Goal: Task Accomplishment & Management: Manage account settings

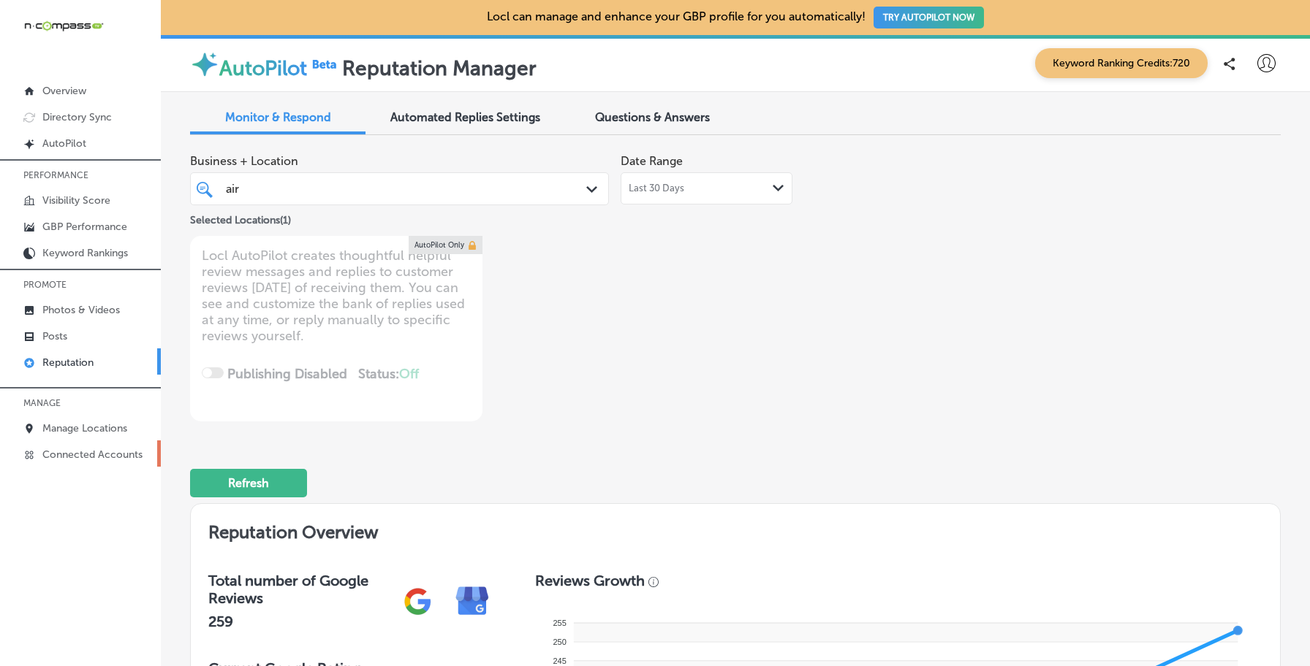
scroll to position [1761, 0]
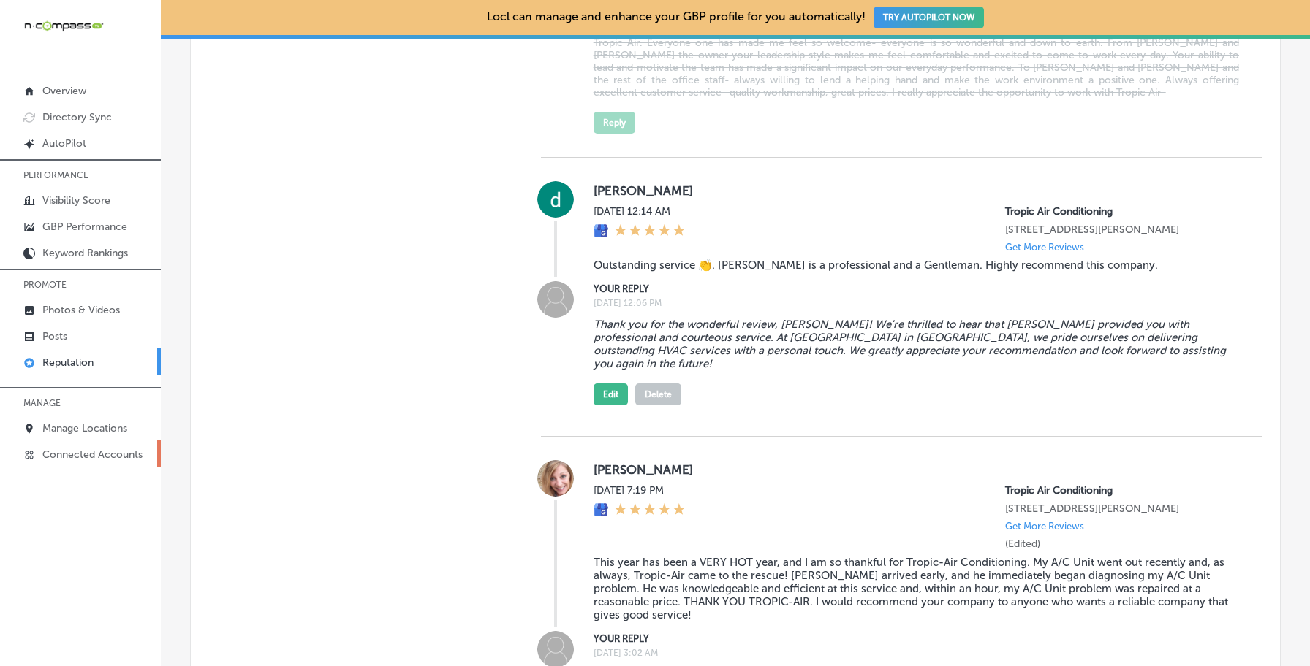
click at [117, 441] on link "Connected Accounts" at bounding box center [80, 454] width 161 height 26
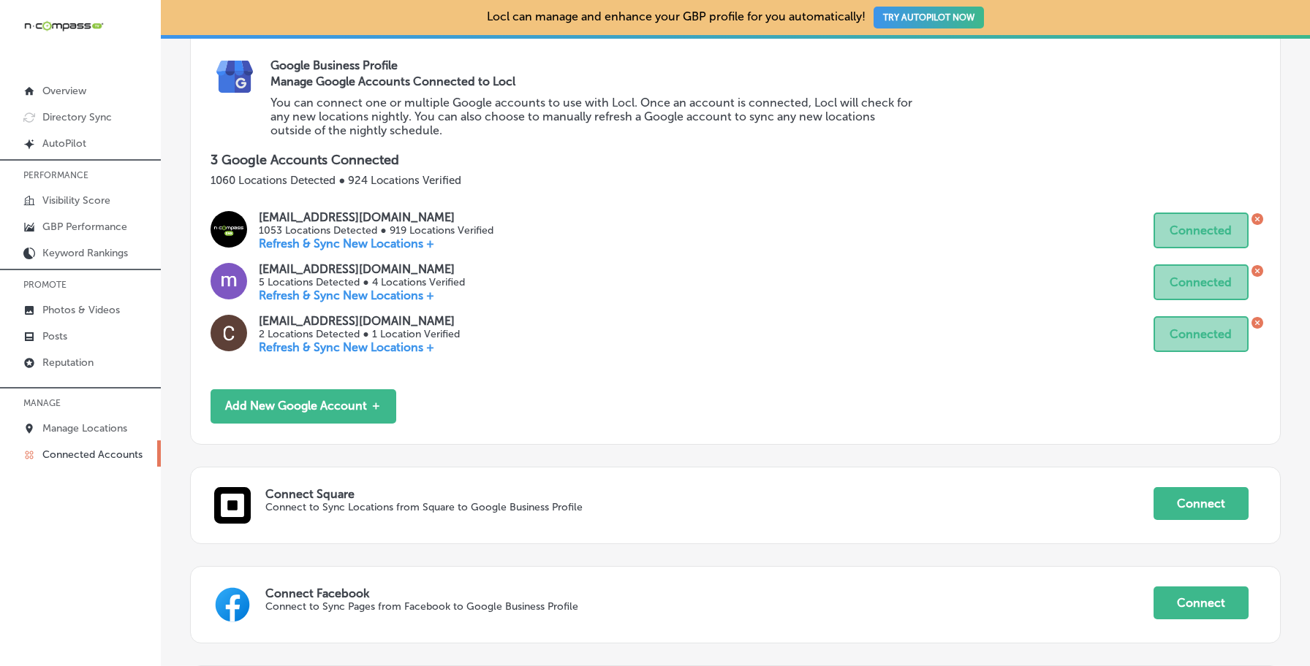
scroll to position [193, 0]
click at [71, 433] on link "Manage Locations" at bounding box center [80, 427] width 161 height 26
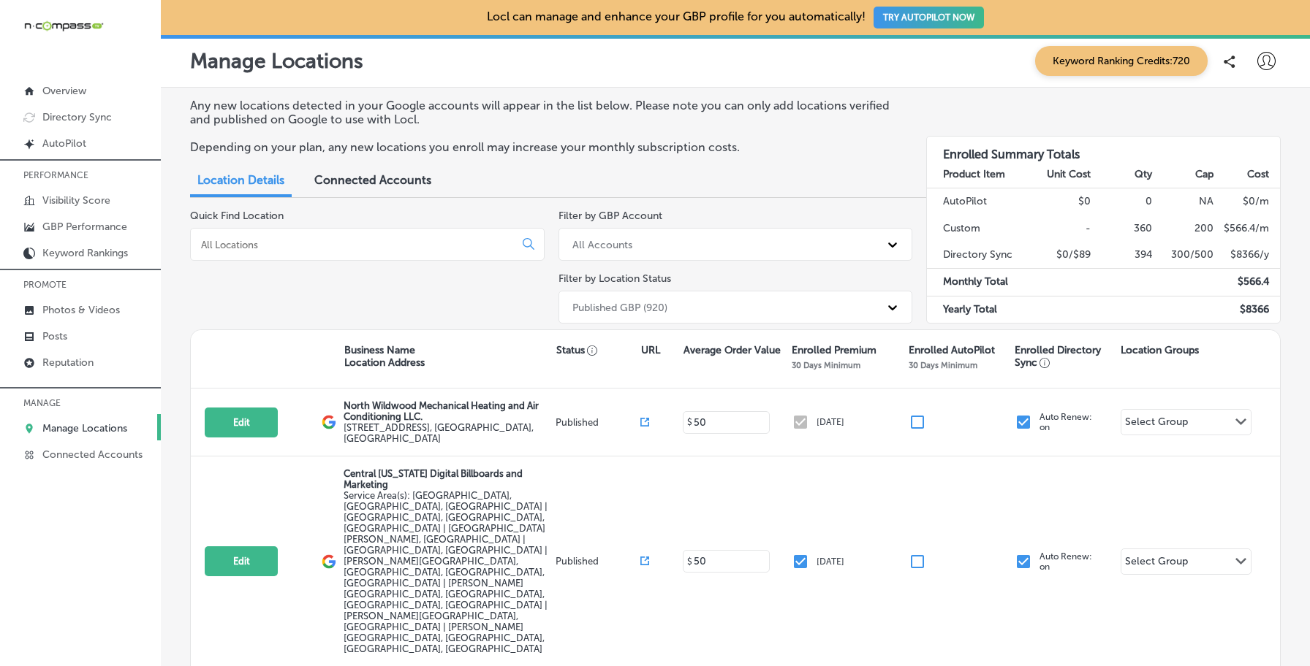
click at [628, 246] on div "All Accounts" at bounding box center [602, 244] width 60 height 12
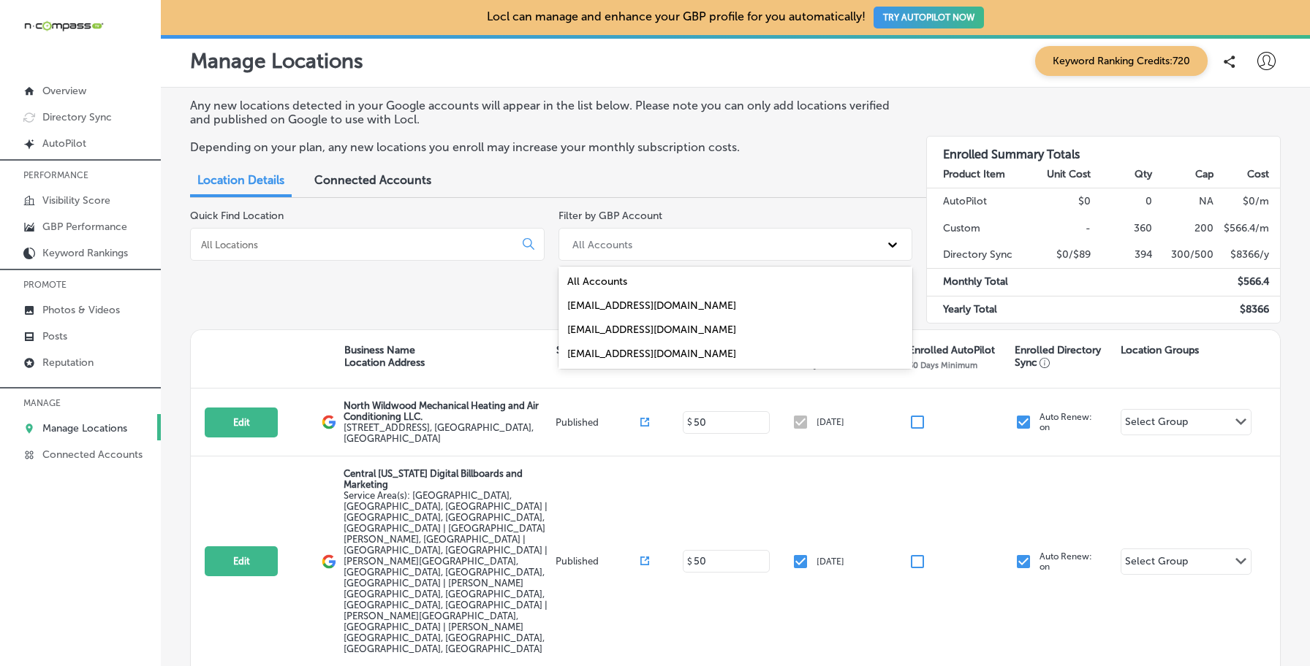
click at [601, 347] on div "[EMAIL_ADDRESS][DOMAIN_NAME]" at bounding box center [735, 354] width 354 height 24
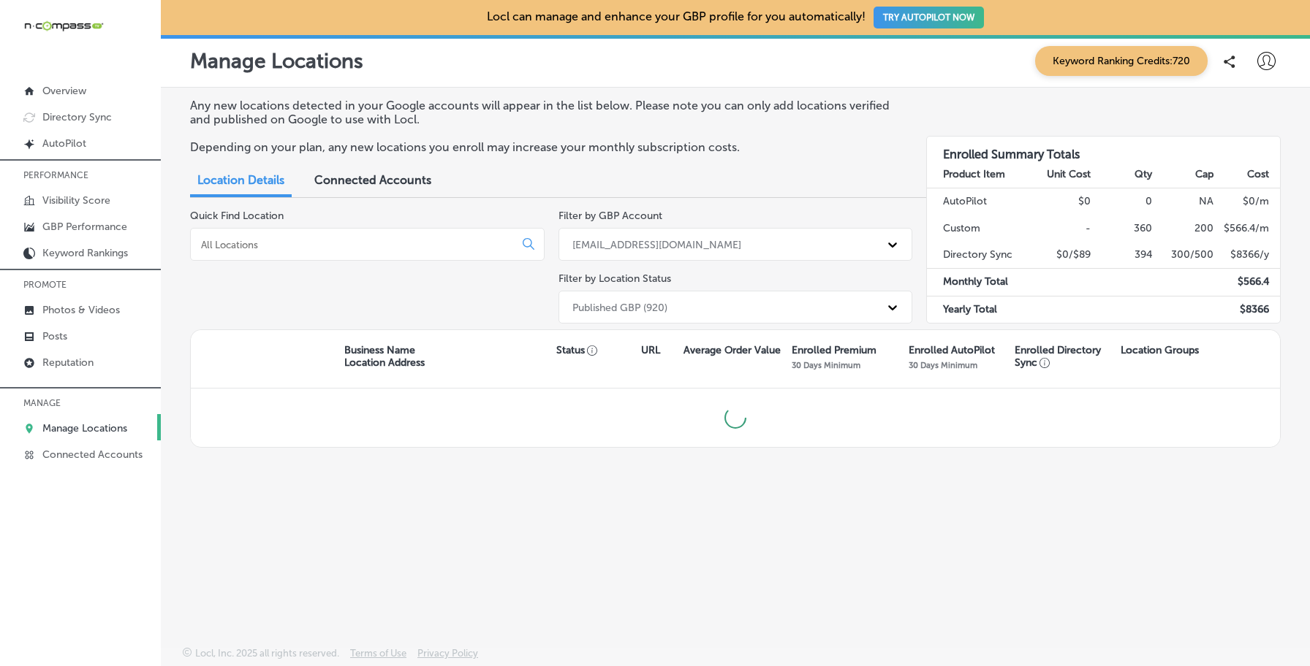
click at [456, 247] on input at bounding box center [354, 244] width 311 height 13
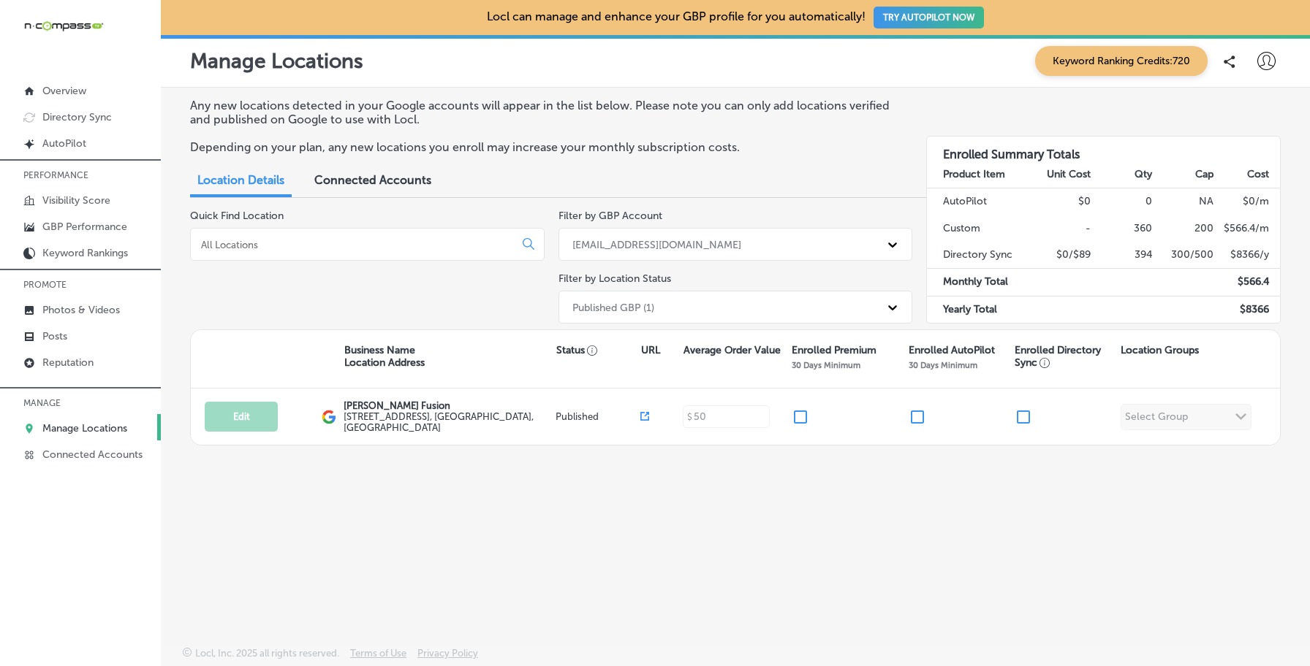
click at [627, 243] on div "[EMAIL_ADDRESS][DOMAIN_NAME]" at bounding box center [656, 244] width 169 height 12
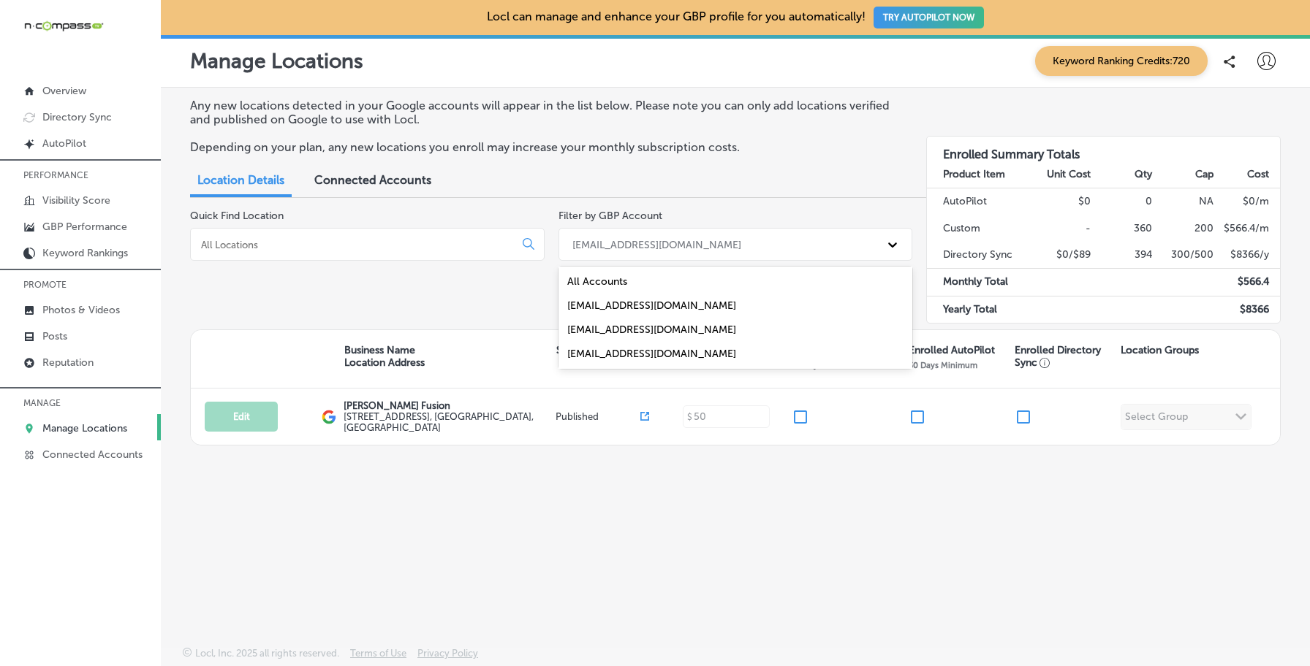
click at [488, 337] on div "Business Name Location Address Status URL Average Order Value Enrolled Premium …" at bounding box center [735, 359] width 1089 height 58
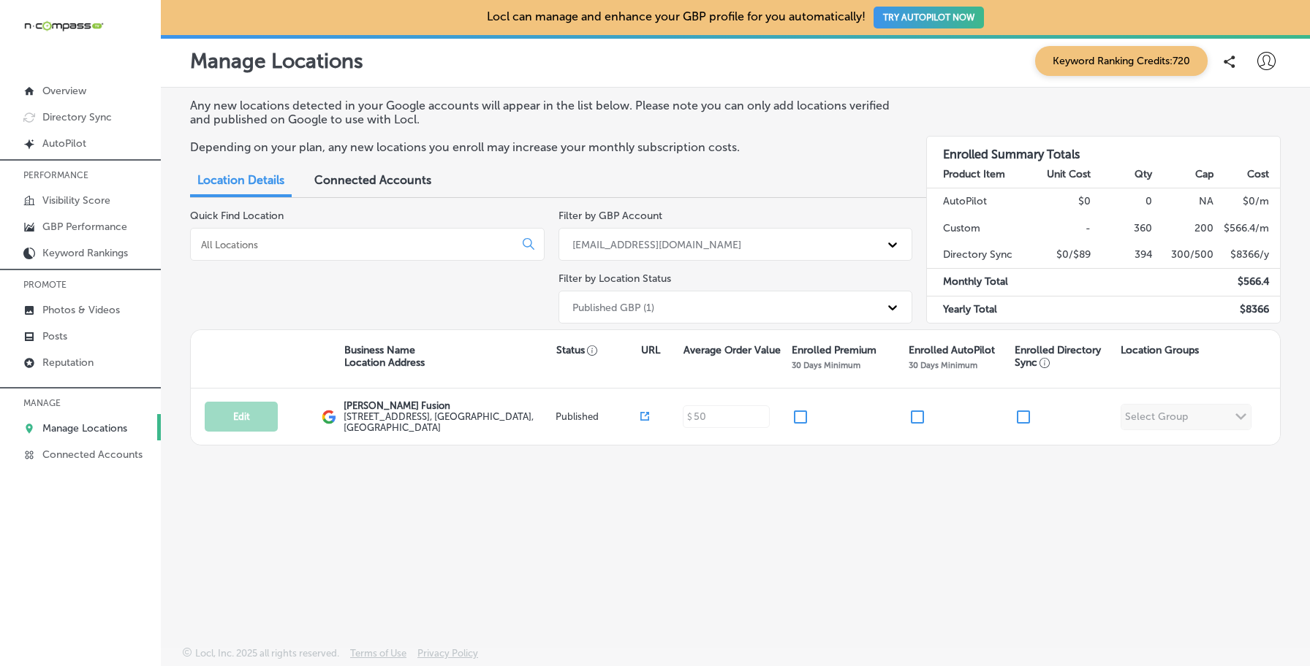
click at [570, 319] on div "Published GBP (1)" at bounding box center [735, 307] width 354 height 33
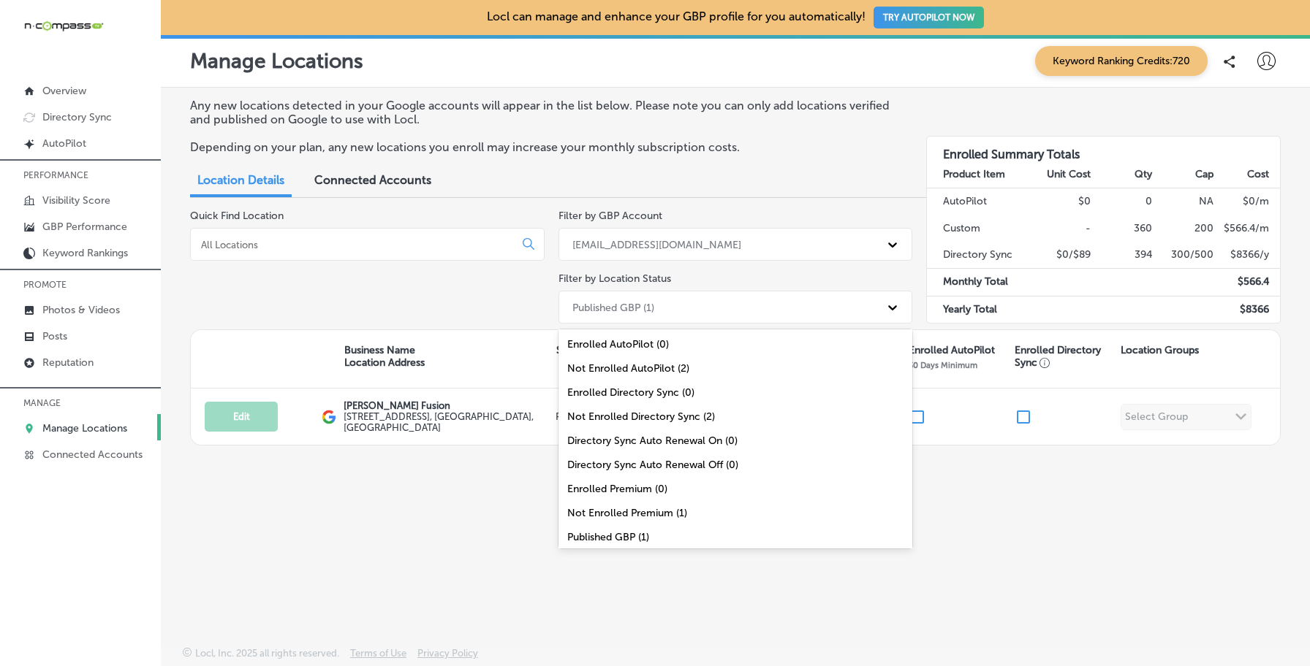
scroll to position [47, 0]
click at [598, 528] on div "All Locations (2)" at bounding box center [735, 538] width 354 height 24
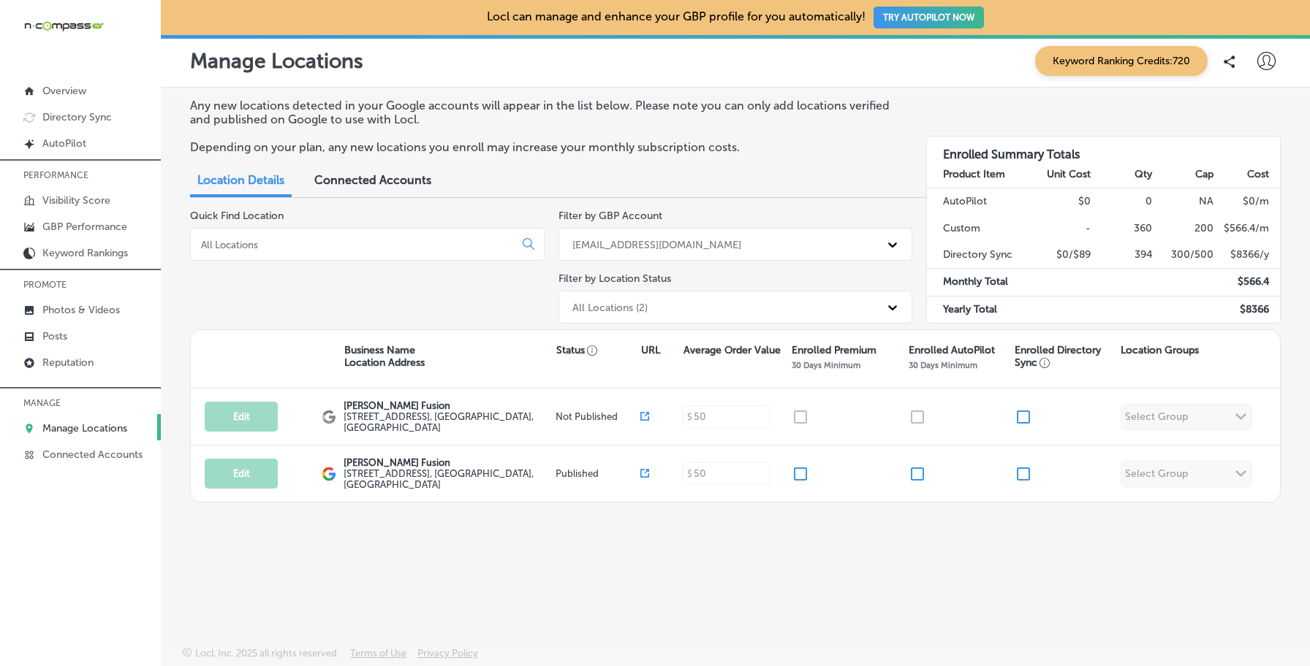
click at [588, 246] on div "[EMAIL_ADDRESS][DOMAIN_NAME]" at bounding box center [656, 244] width 169 height 12
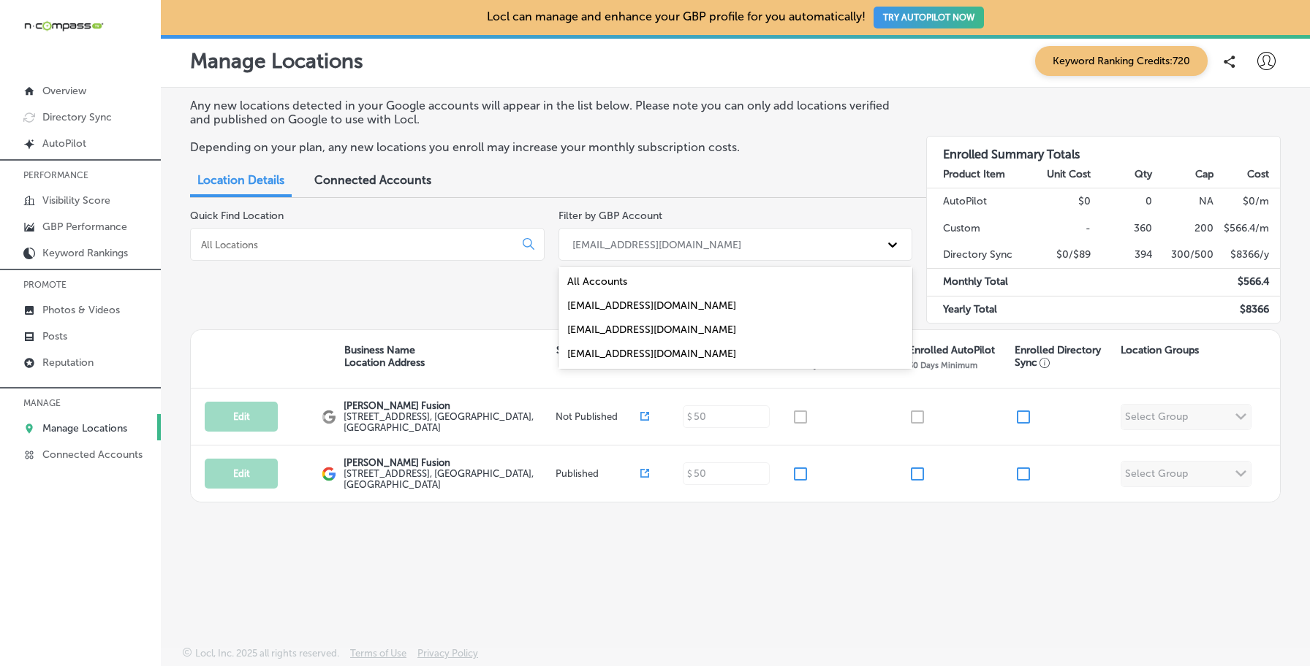
click at [588, 325] on div "[EMAIL_ADDRESS][DOMAIN_NAME]" at bounding box center [735, 330] width 354 height 24
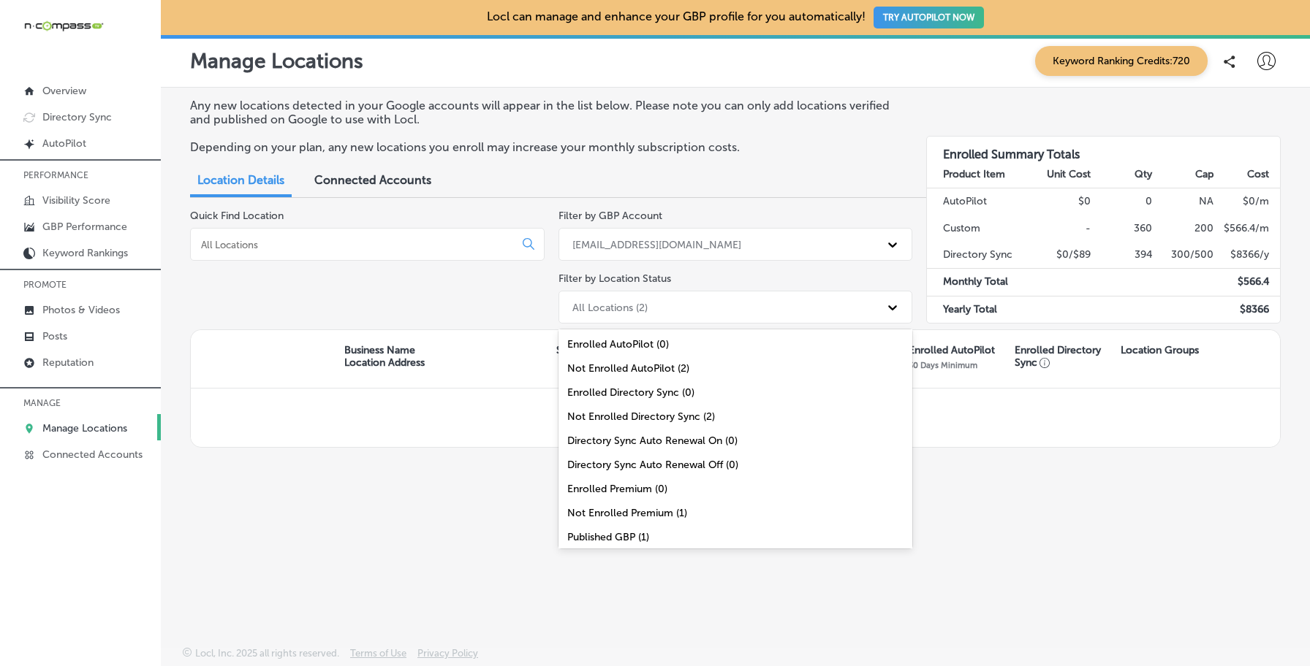
click at [602, 301] on div "All Locations (2)" at bounding box center [609, 307] width 75 height 12
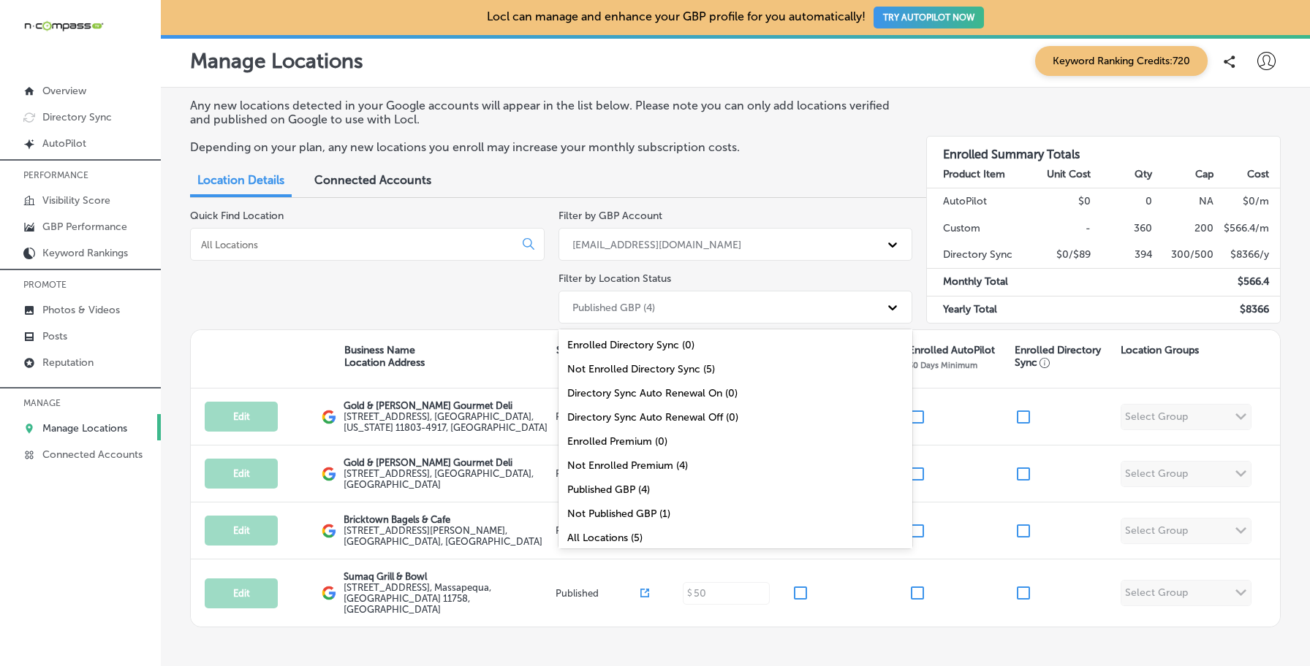
click at [592, 533] on div "All Locations (5)" at bounding box center [735, 538] width 354 height 24
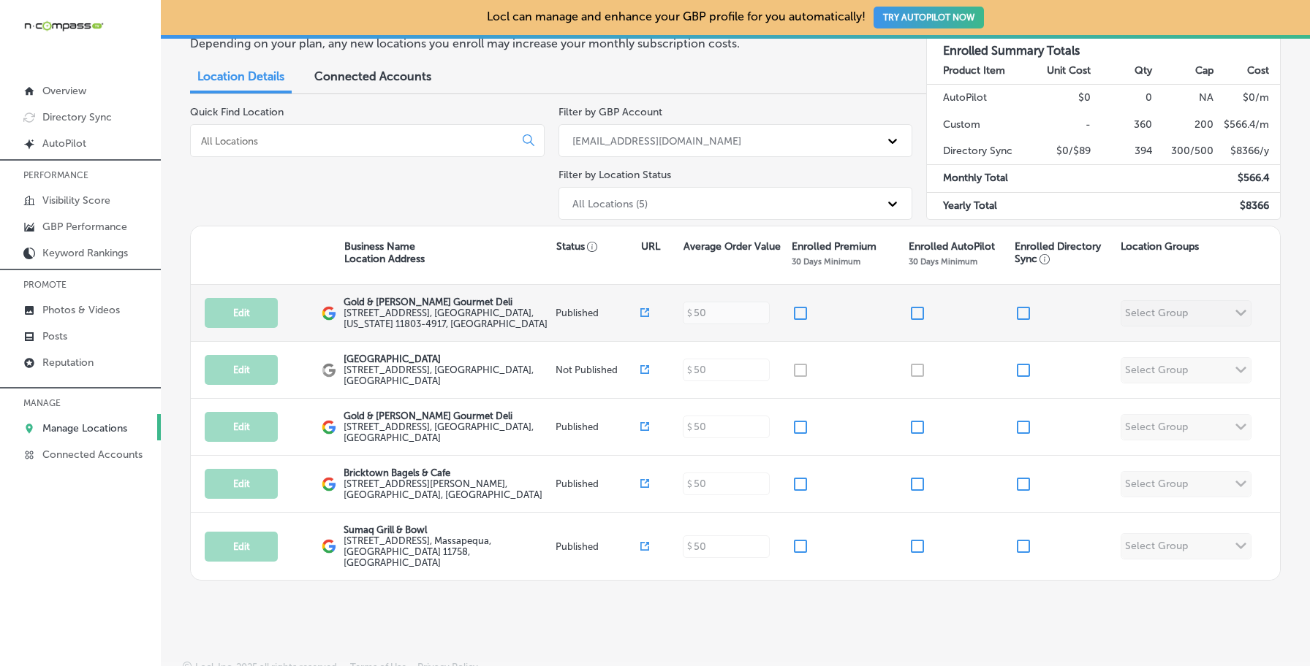
scroll to position [0, 0]
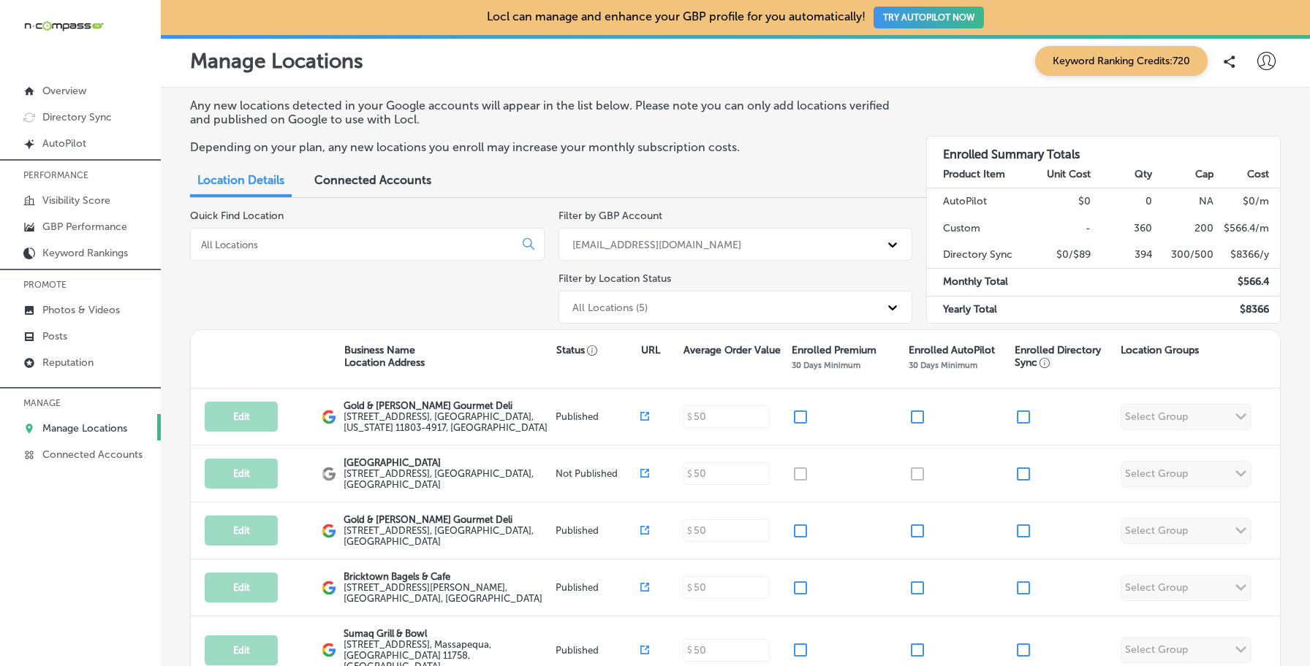
click at [599, 248] on div "[EMAIL_ADDRESS][DOMAIN_NAME]" at bounding box center [656, 244] width 169 height 12
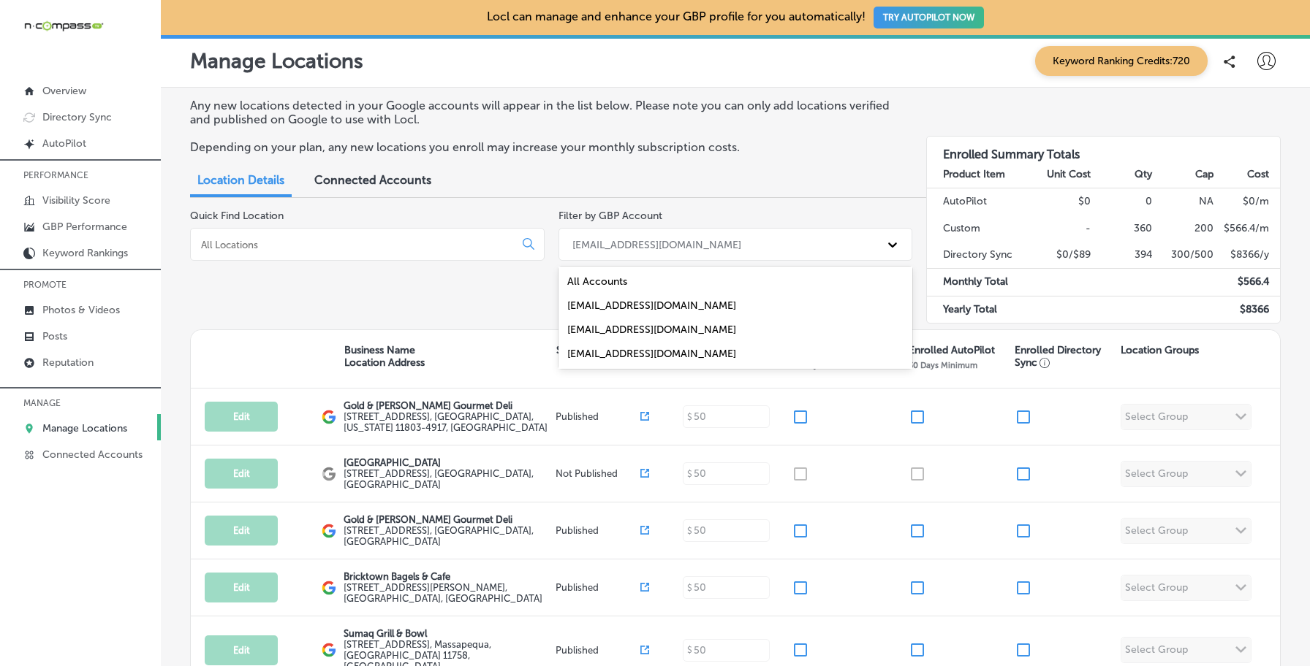
click at [599, 300] on div "[EMAIL_ADDRESS][DOMAIN_NAME]" at bounding box center [735, 306] width 354 height 24
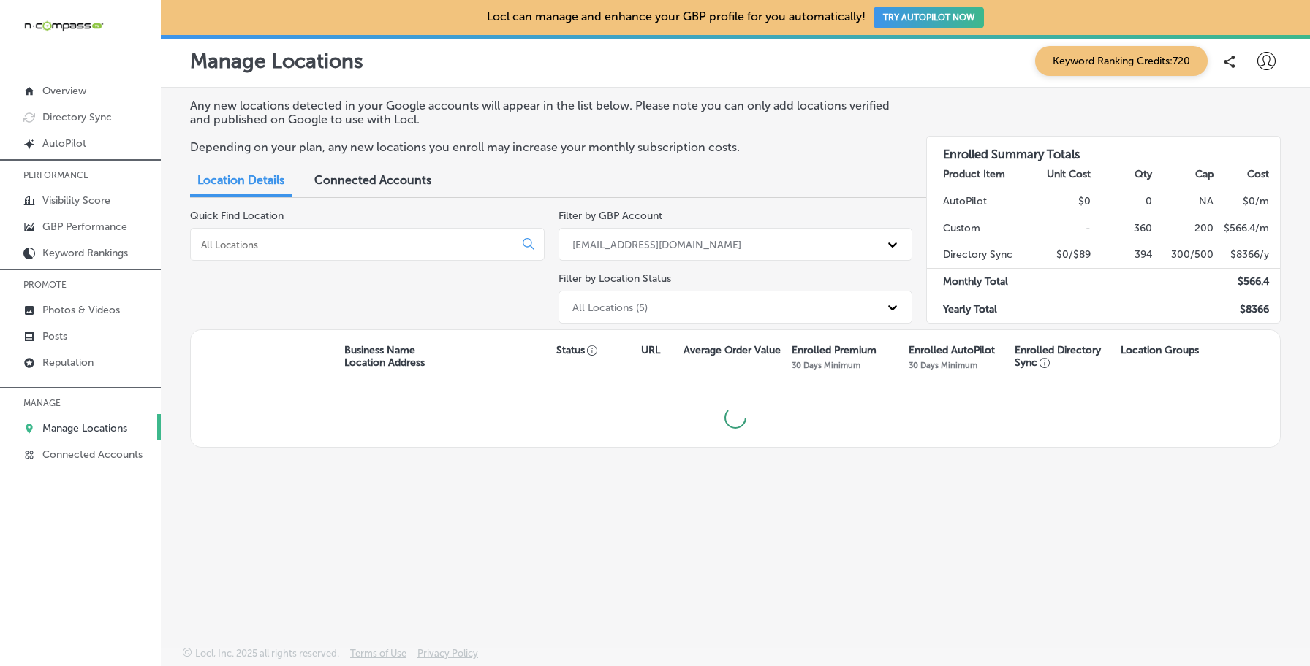
click at [611, 297] on div "All Locations (5)" at bounding box center [722, 307] width 315 height 24
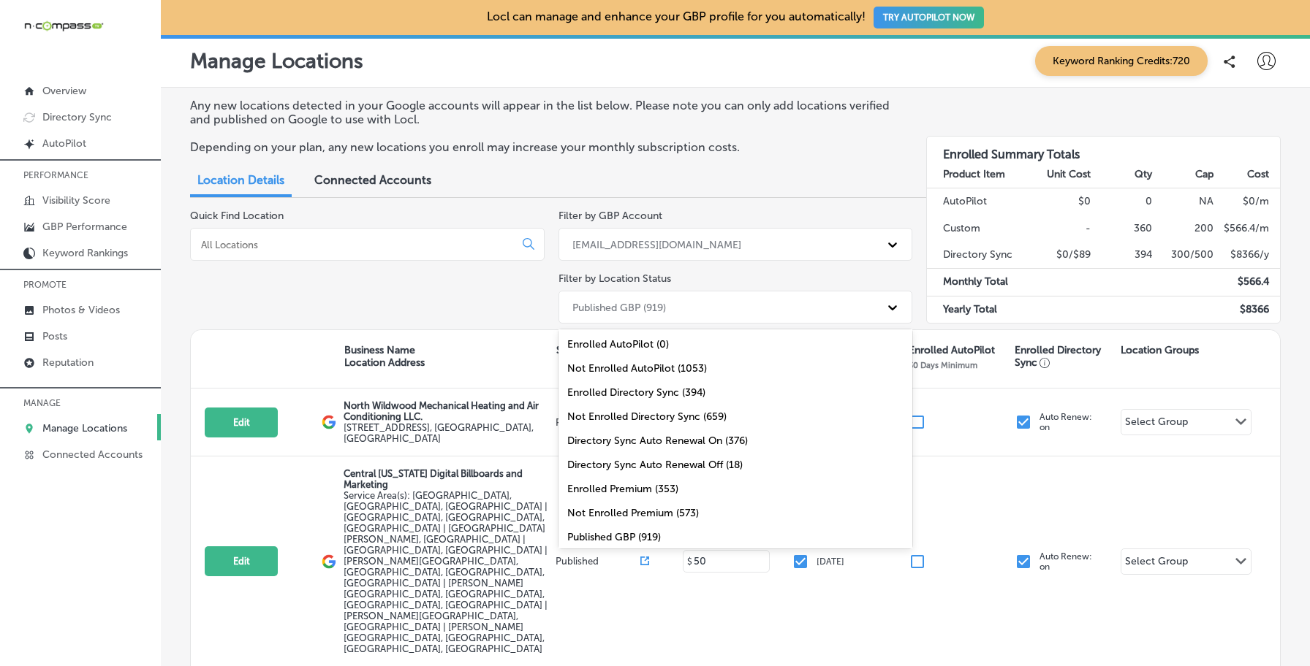
scroll to position [47, 0]
click at [584, 531] on div "All Locations (1053)" at bounding box center [735, 538] width 354 height 24
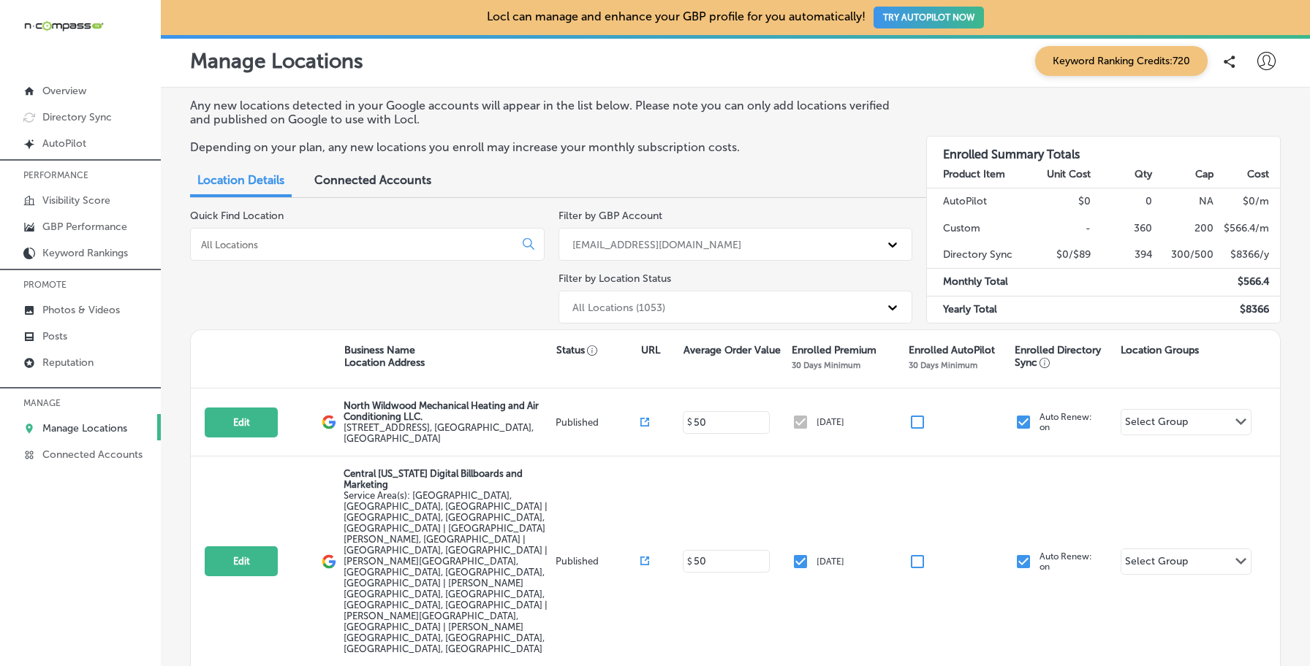
click at [382, 245] on input at bounding box center [354, 244] width 311 height 13
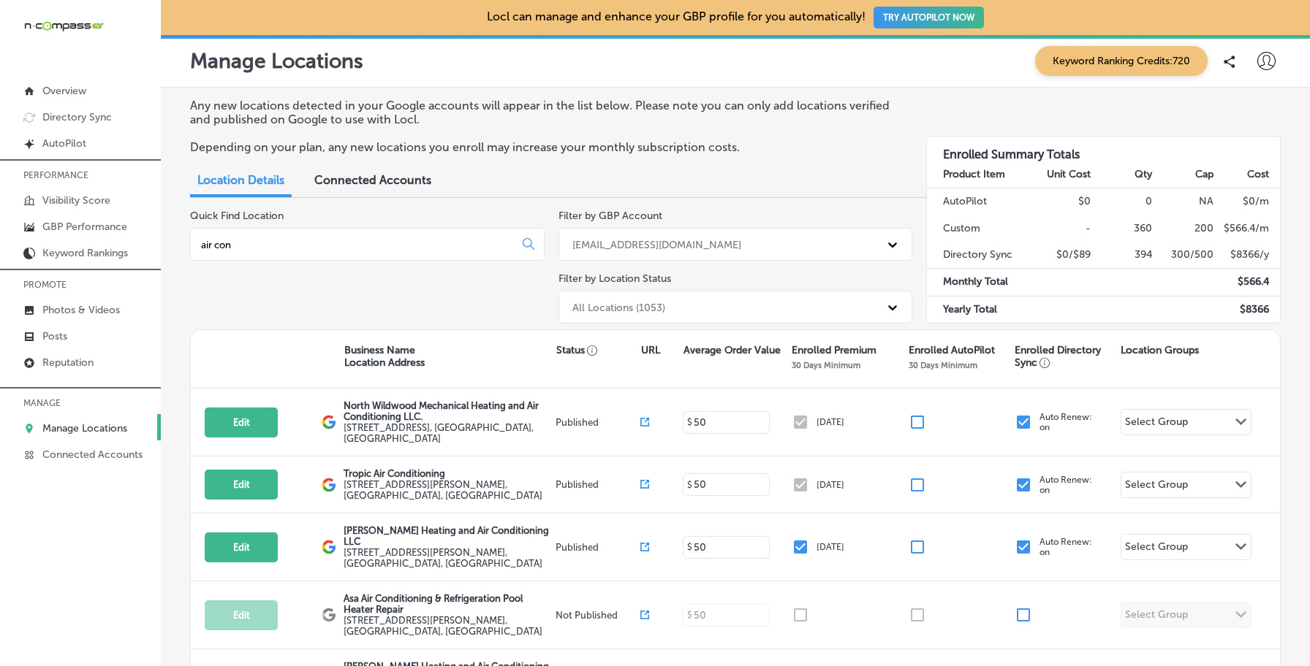
type input "air con"
click at [105, 444] on link "Connected Accounts" at bounding box center [80, 454] width 161 height 26
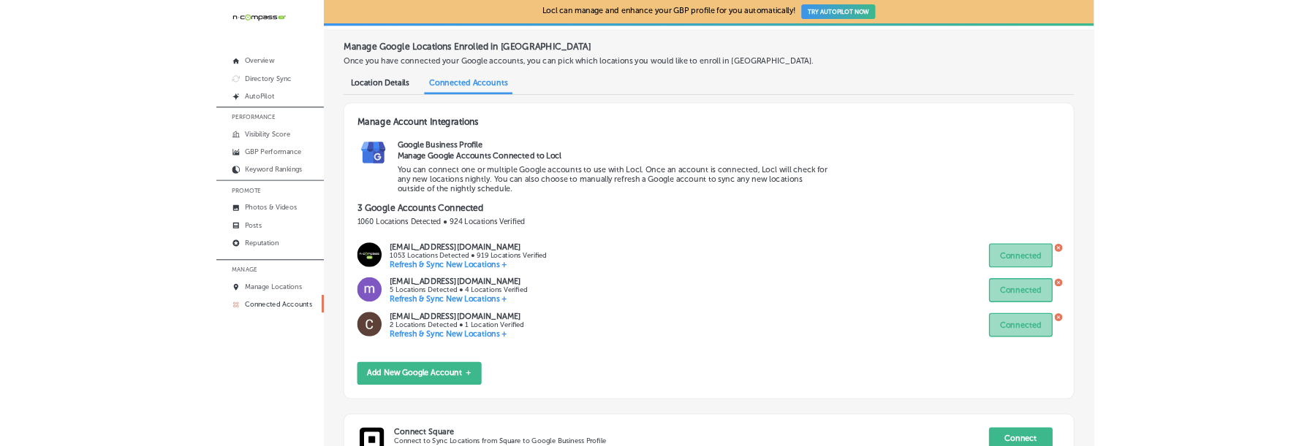
scroll to position [44, 0]
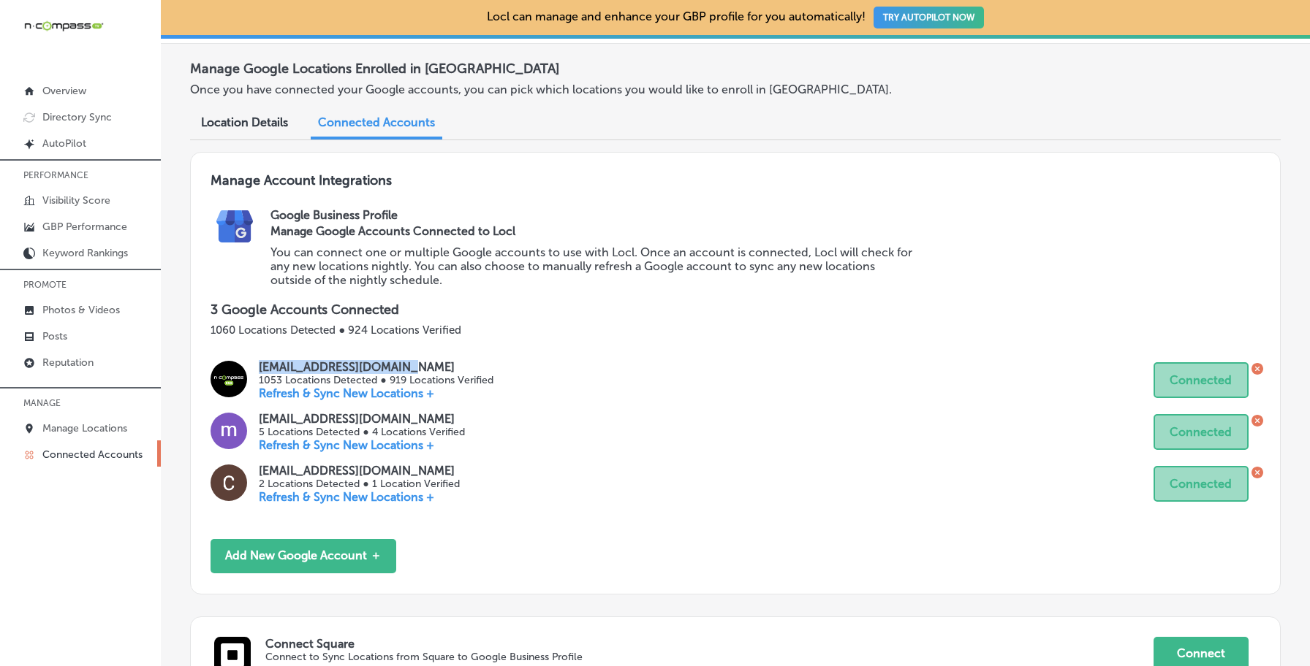
drag, startPoint x: 414, startPoint y: 367, endPoint x: 261, endPoint y: 368, distance: 153.5
click at [261, 368] on p "[EMAIL_ADDRESS][DOMAIN_NAME]" at bounding box center [376, 367] width 234 height 14
copy p "[EMAIL_ADDRESS][DOMAIN_NAME]"
click at [390, 335] on p "1060 Locations Detected ● 924 Locations Verified" at bounding box center [734, 330] width 1049 height 13
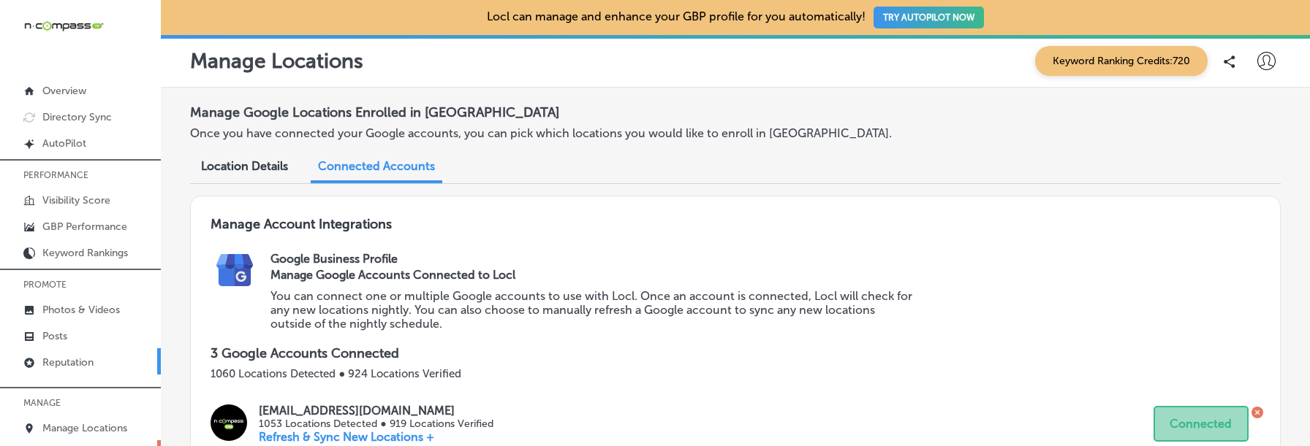
click at [102, 361] on link "Reputation" at bounding box center [80, 362] width 161 height 26
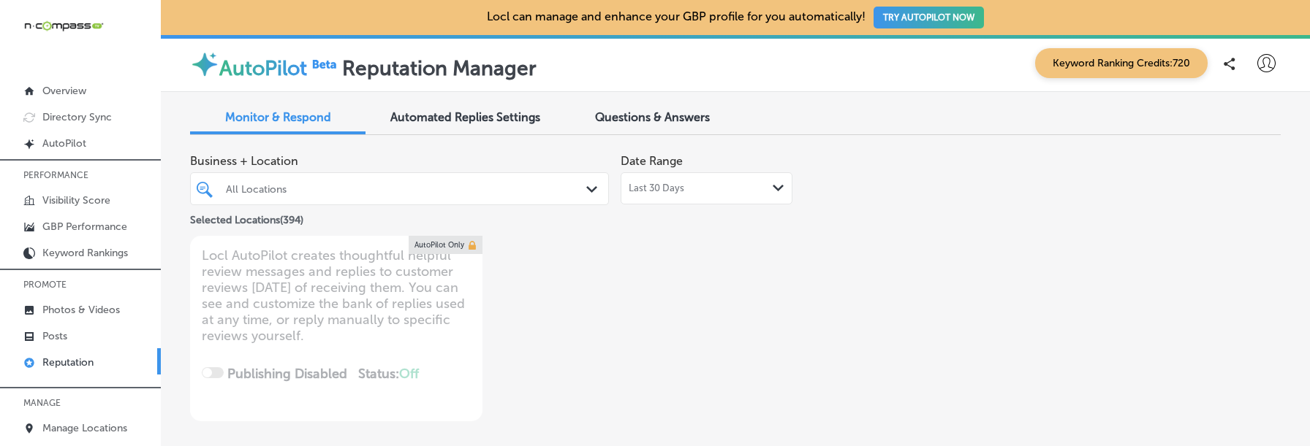
click at [315, 189] on div "All Locations" at bounding box center [407, 189] width 362 height 12
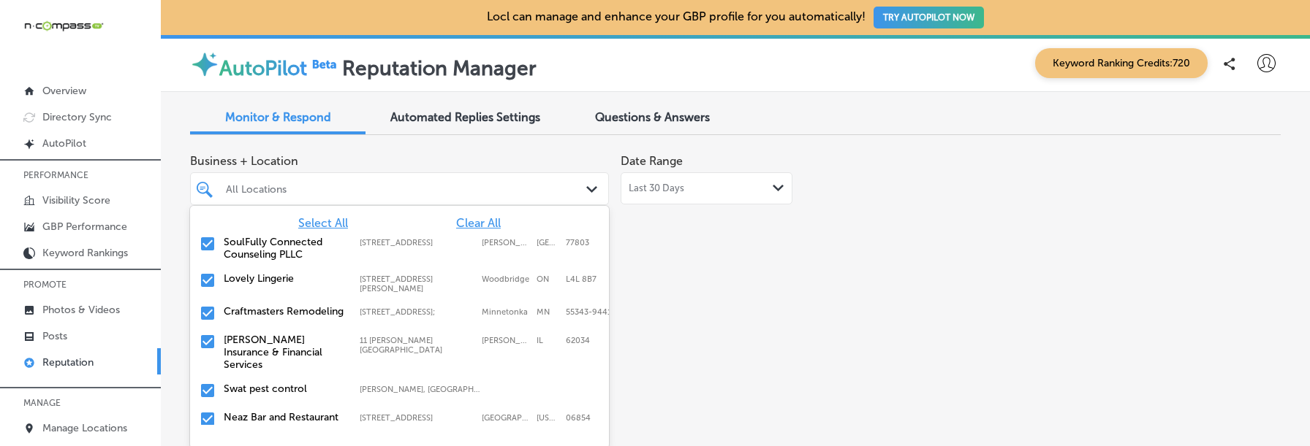
scroll to position [8, 0]
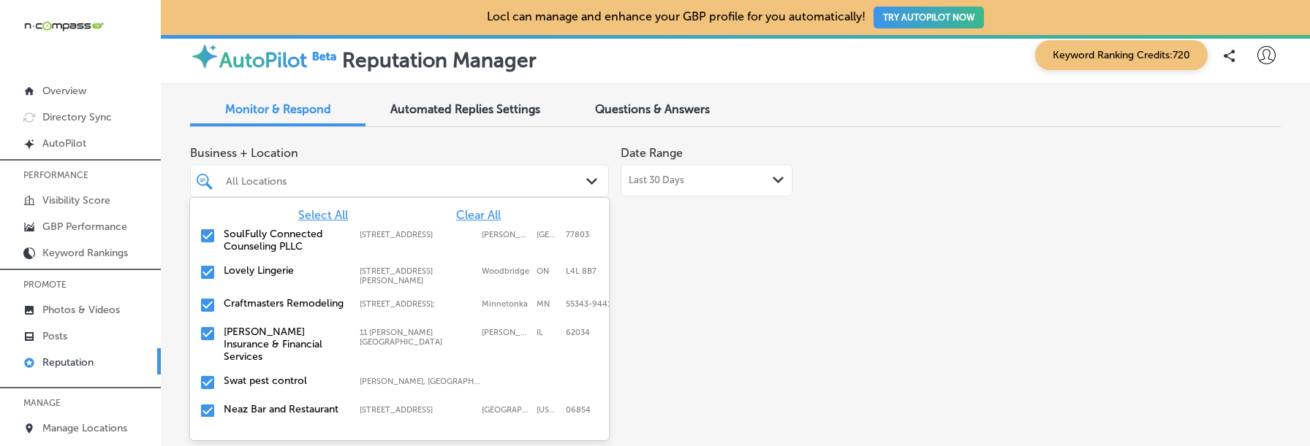
click at [485, 215] on span "Clear All" at bounding box center [478, 215] width 45 height 14
type textarea "x"
type input "air"
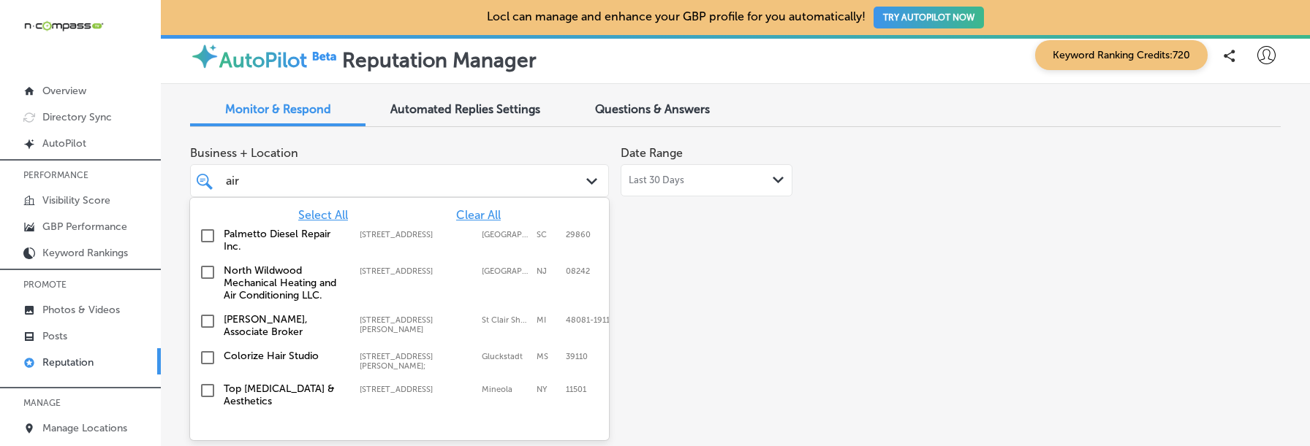
type textarea "x"
type input "air c"
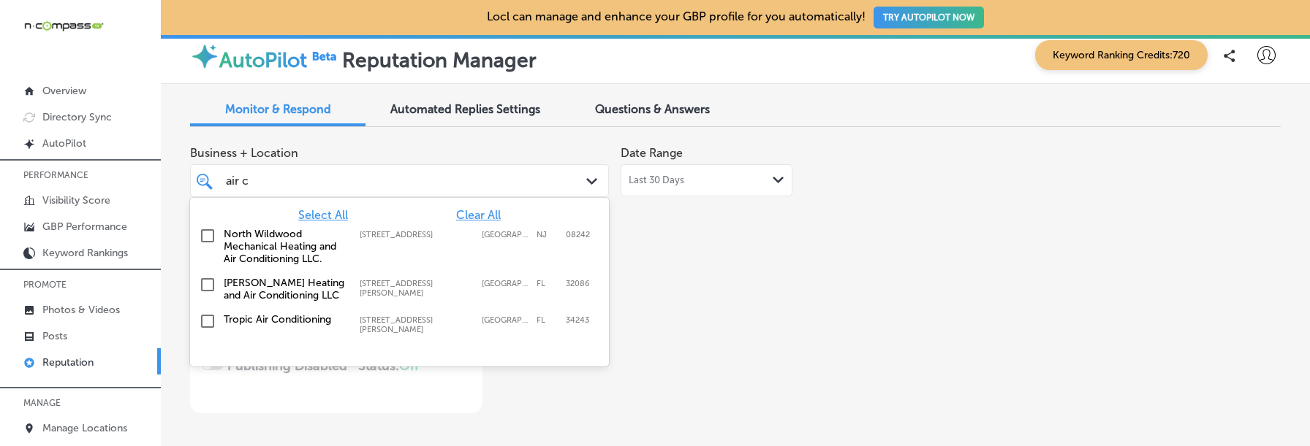
click at [349, 314] on div "Tropic Air Conditioning 1342 whitfield ave, sarasota, FL, 34243 1342 whitfield …" at bounding box center [375, 323] width 303 height 21
type textarea "x"
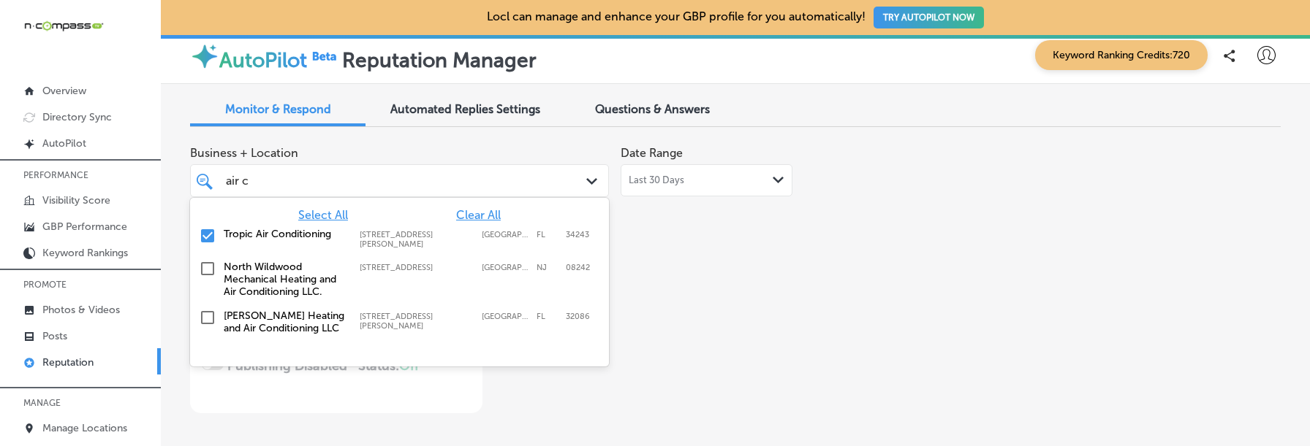
type input "air c"
click at [688, 262] on div "Business + Location option 1342 whitfield ave, selected. option 351 Ranger Road…" at bounding box center [517, 276] width 654 height 275
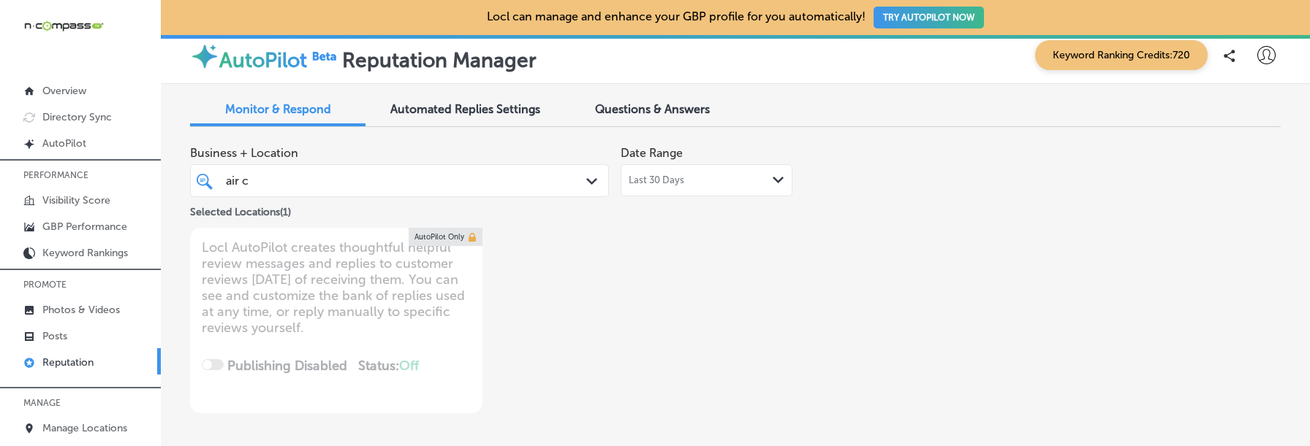
type textarea "x"
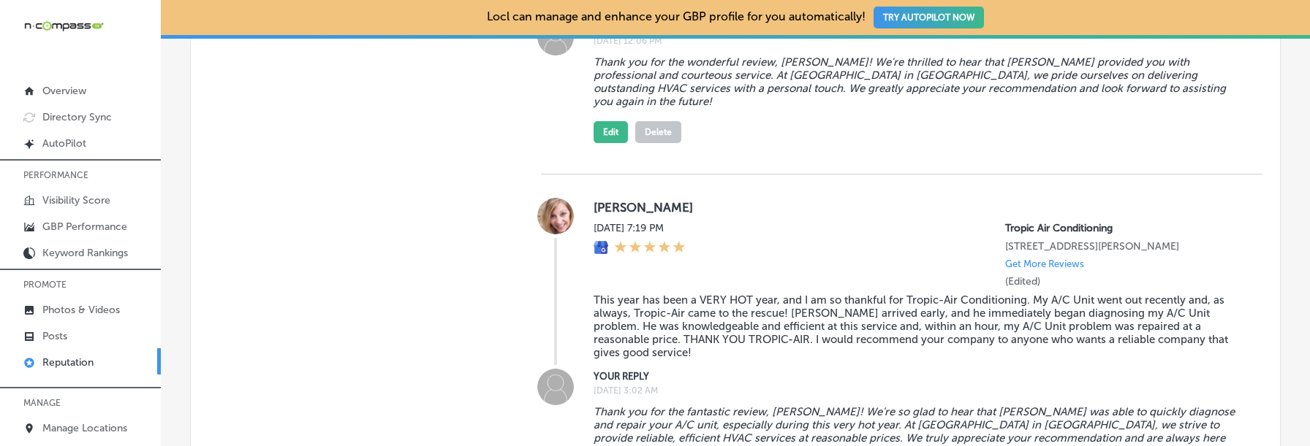
scroll to position [2033, 0]
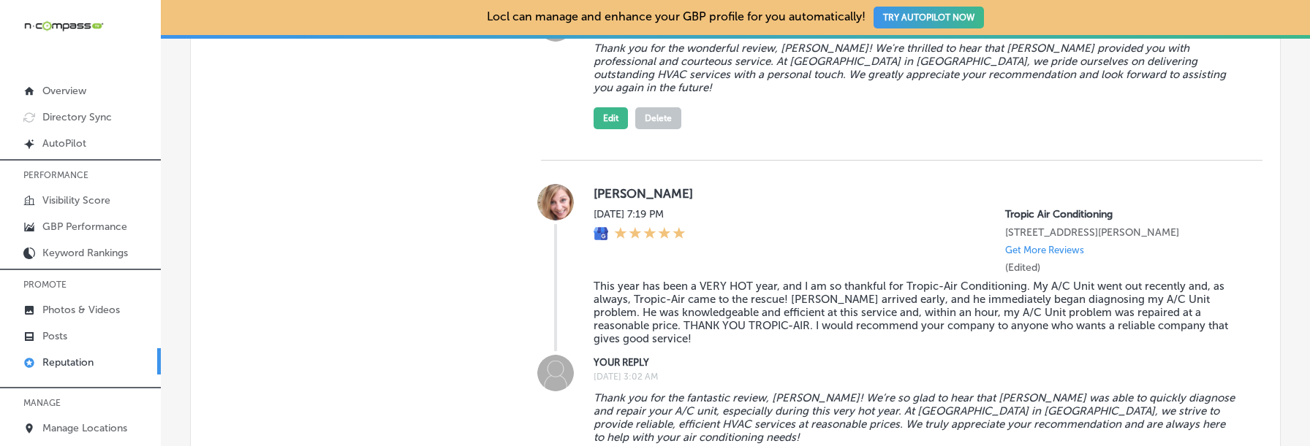
click at [1062, 245] on p "Get More Reviews" at bounding box center [1044, 250] width 79 height 11
